Goal: Transaction & Acquisition: Purchase product/service

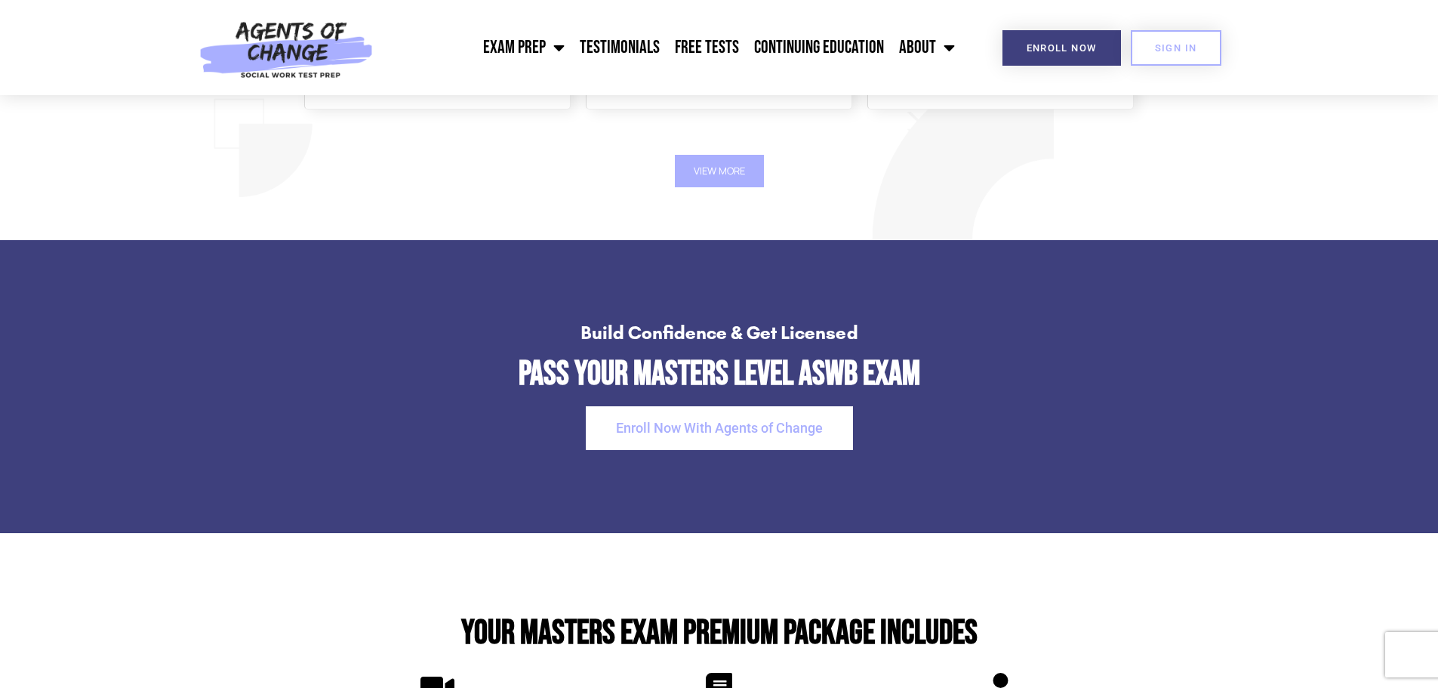
scroll to position [2944, 0]
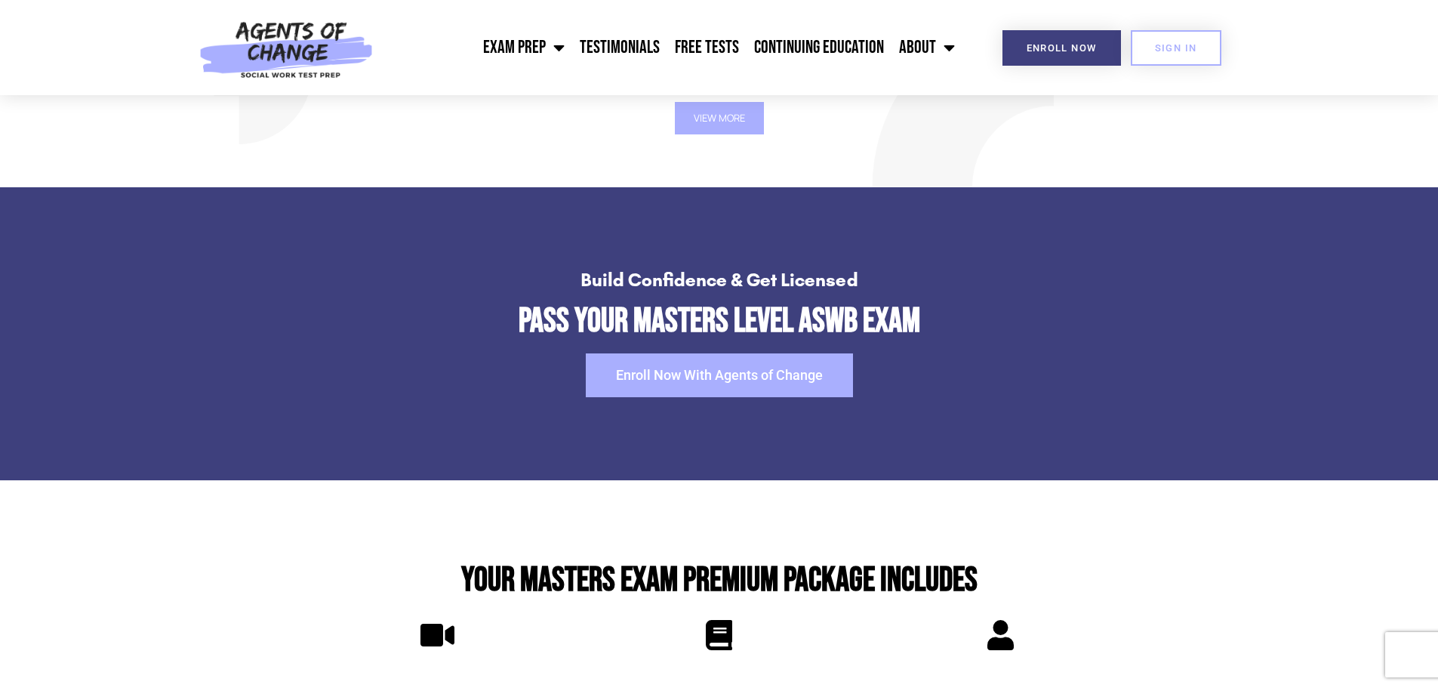
click at [703, 384] on link "Enroll Now With Agents of Change" at bounding box center [719, 375] width 267 height 44
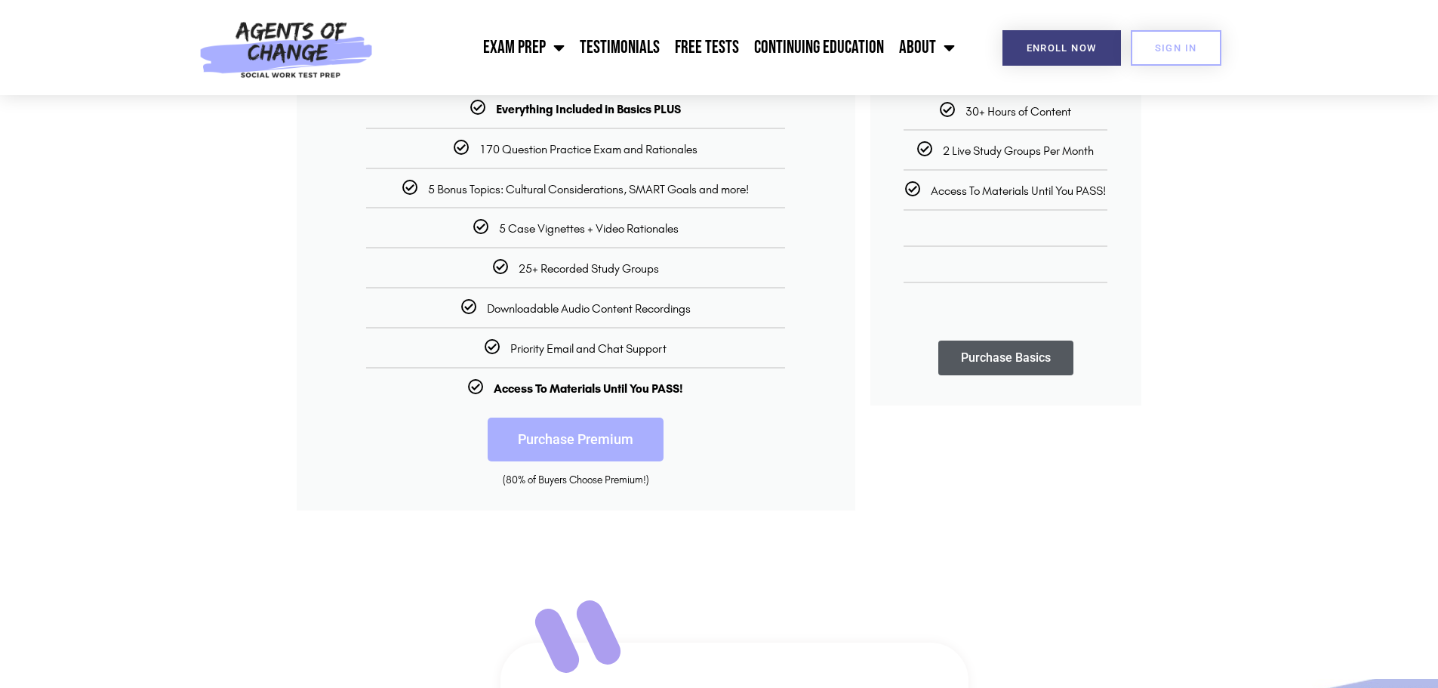
scroll to position [377, 0]
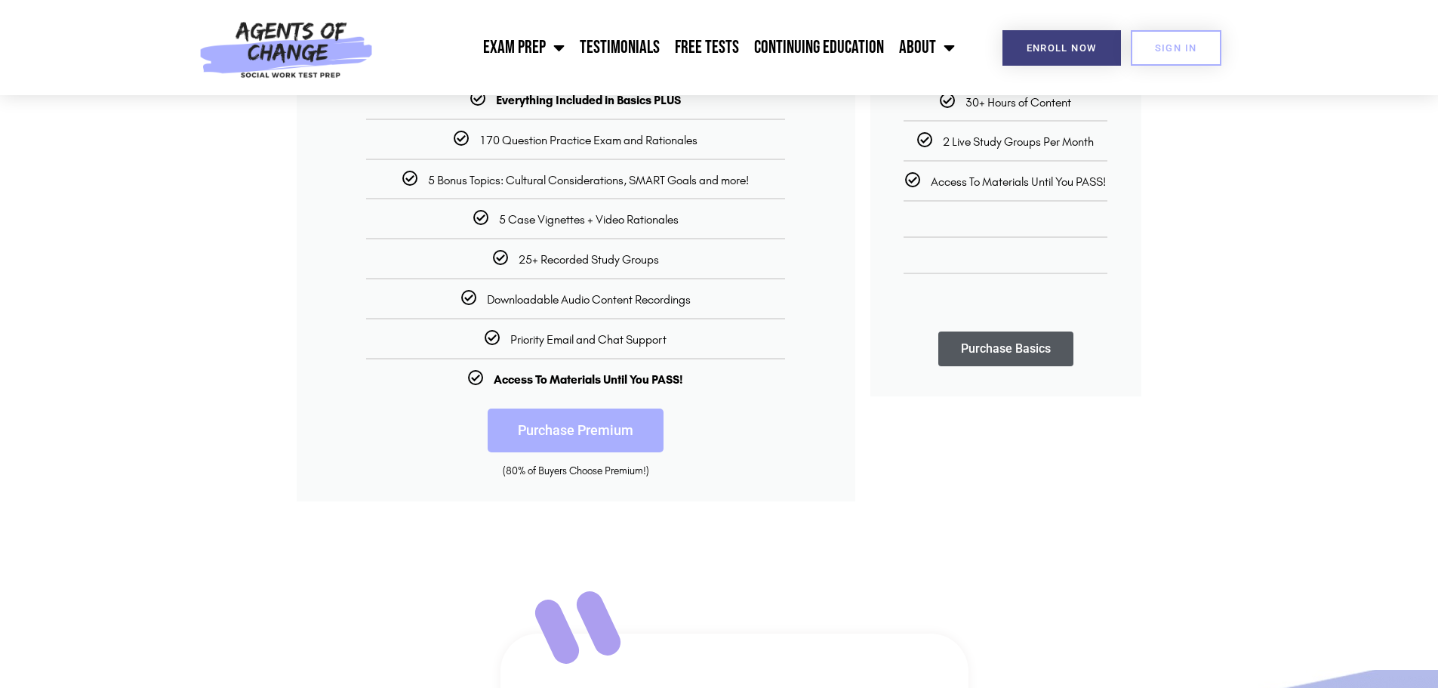
click at [567, 447] on link "Purchase Premium" at bounding box center [576, 430] width 176 height 44
